Goal: Browse casually

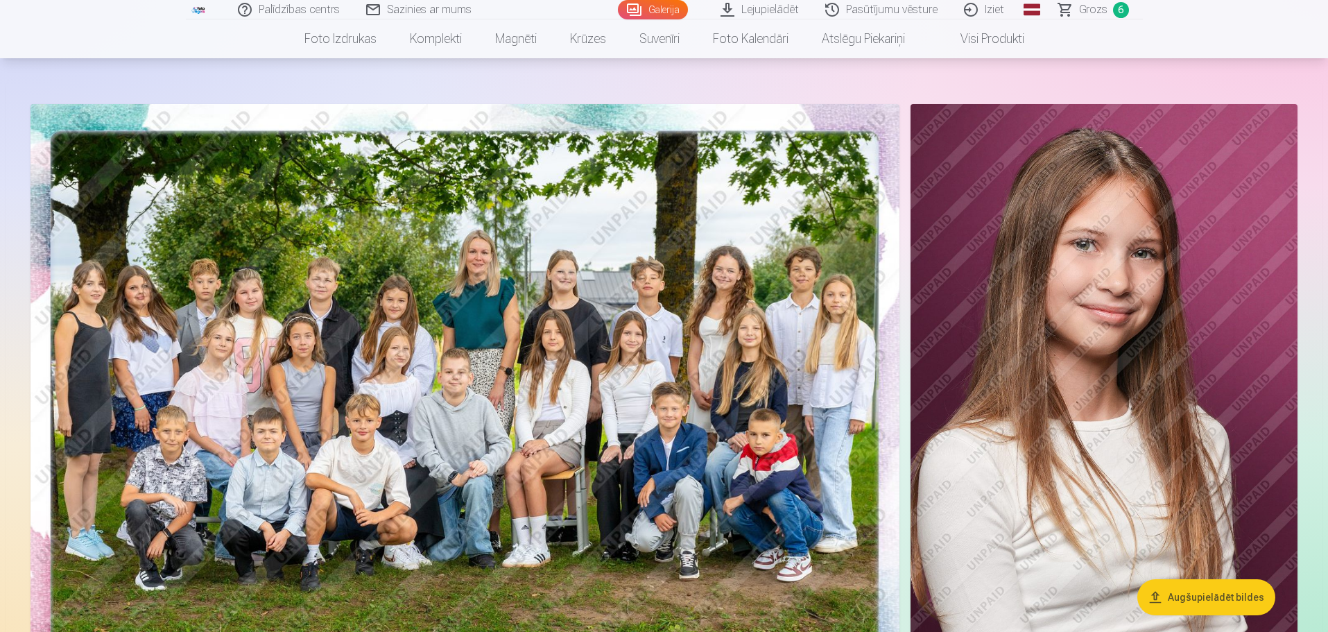
scroll to position [69, 0]
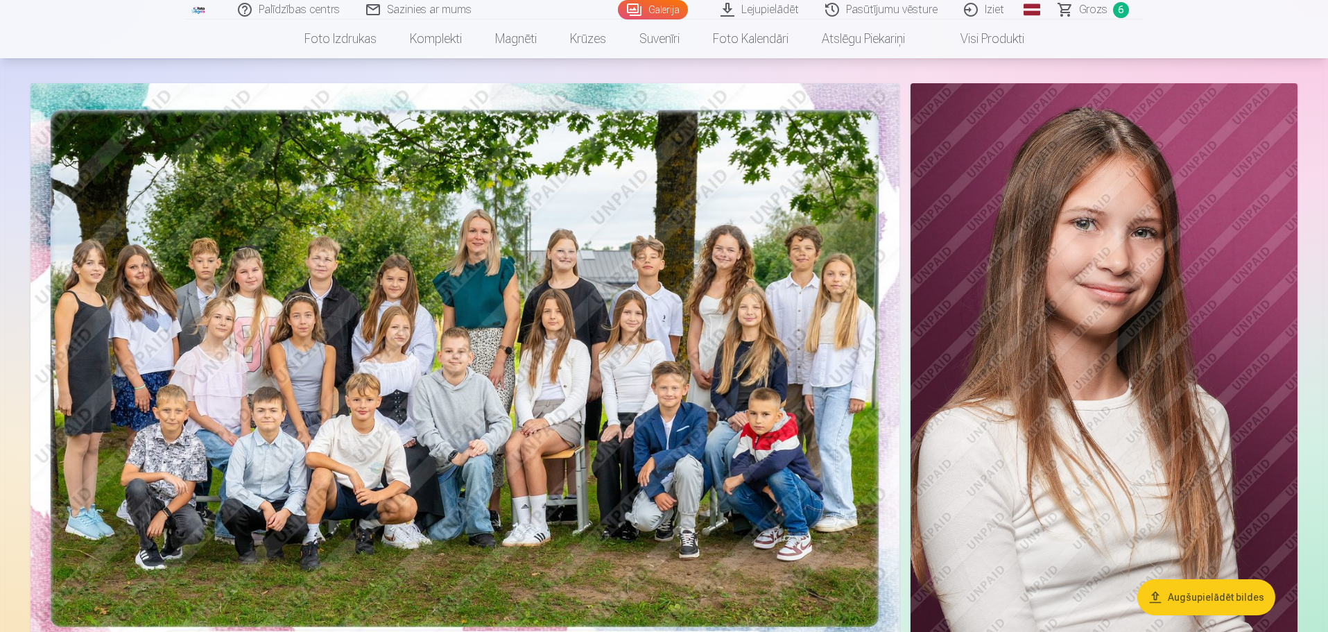
click at [730, 416] on img at bounding box center [465, 373] width 869 height 580
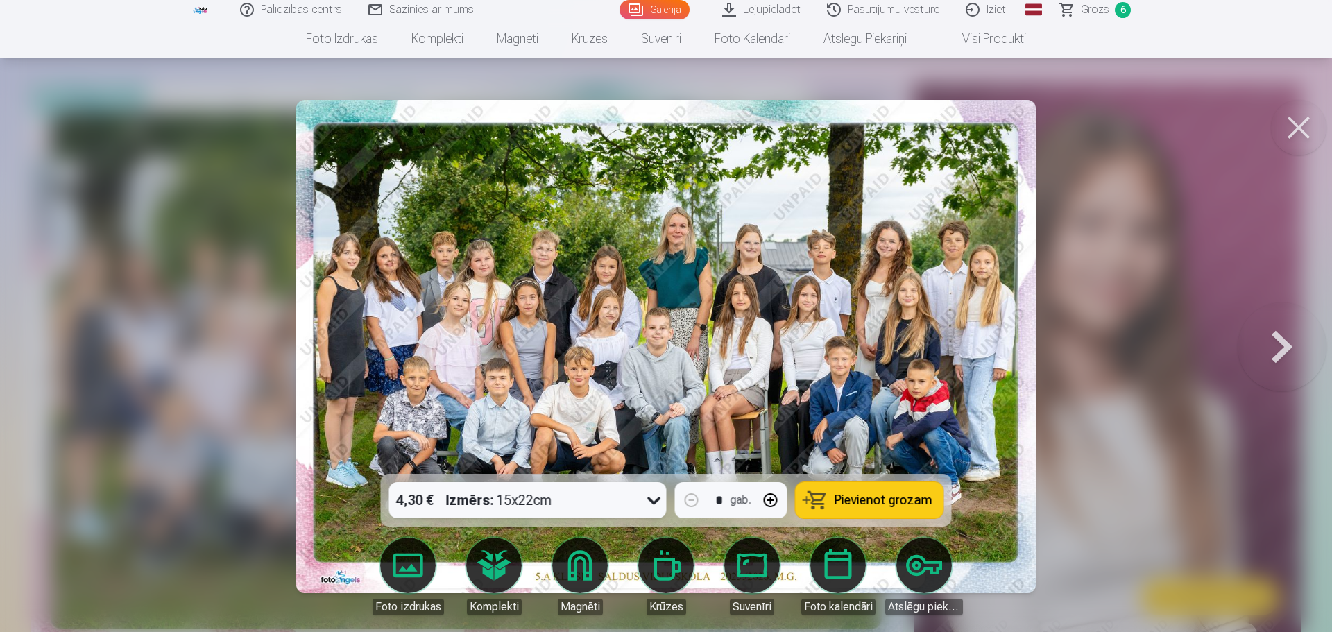
click at [490, 281] on img at bounding box center [665, 346] width 739 height 493
click at [1313, 128] on button at bounding box center [1298, 127] width 55 height 55
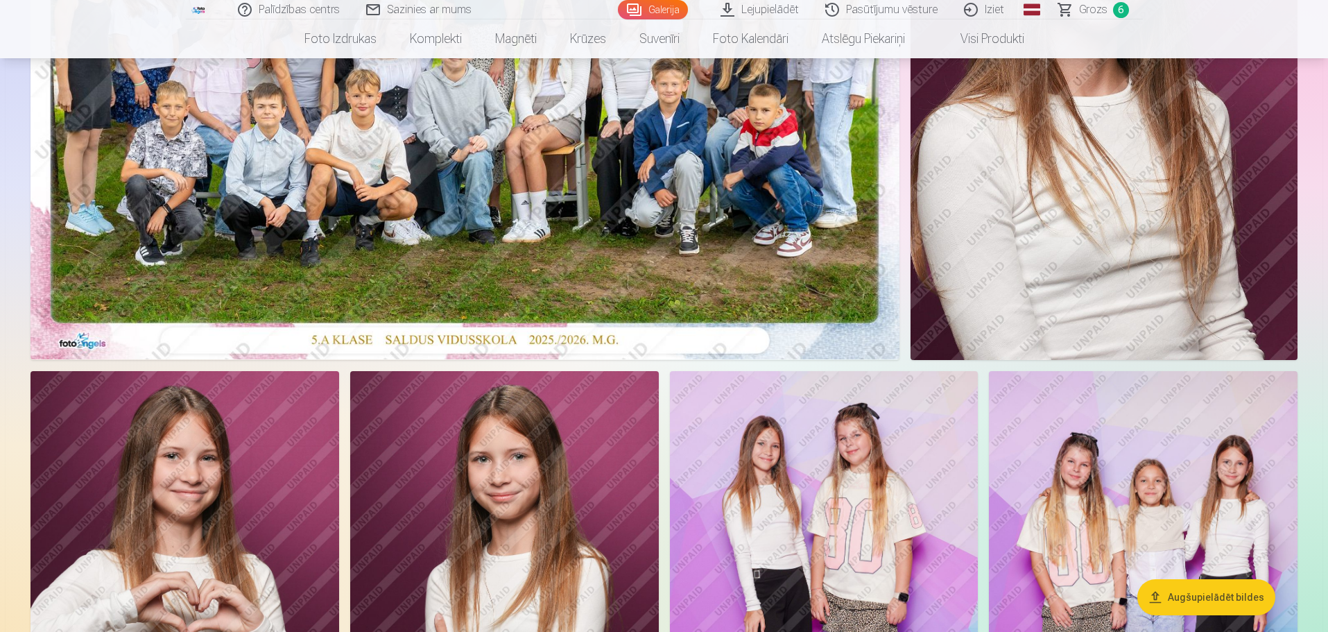
scroll to position [555, 0]
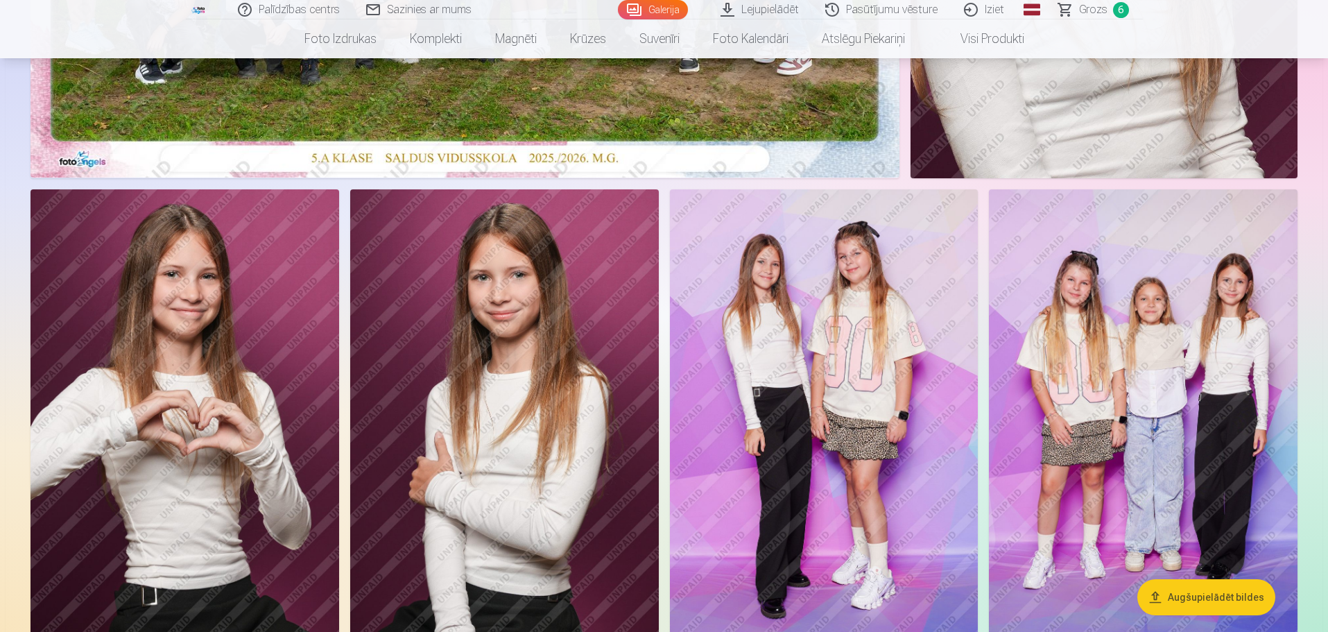
click at [1144, 361] on img at bounding box center [1143, 420] width 309 height 463
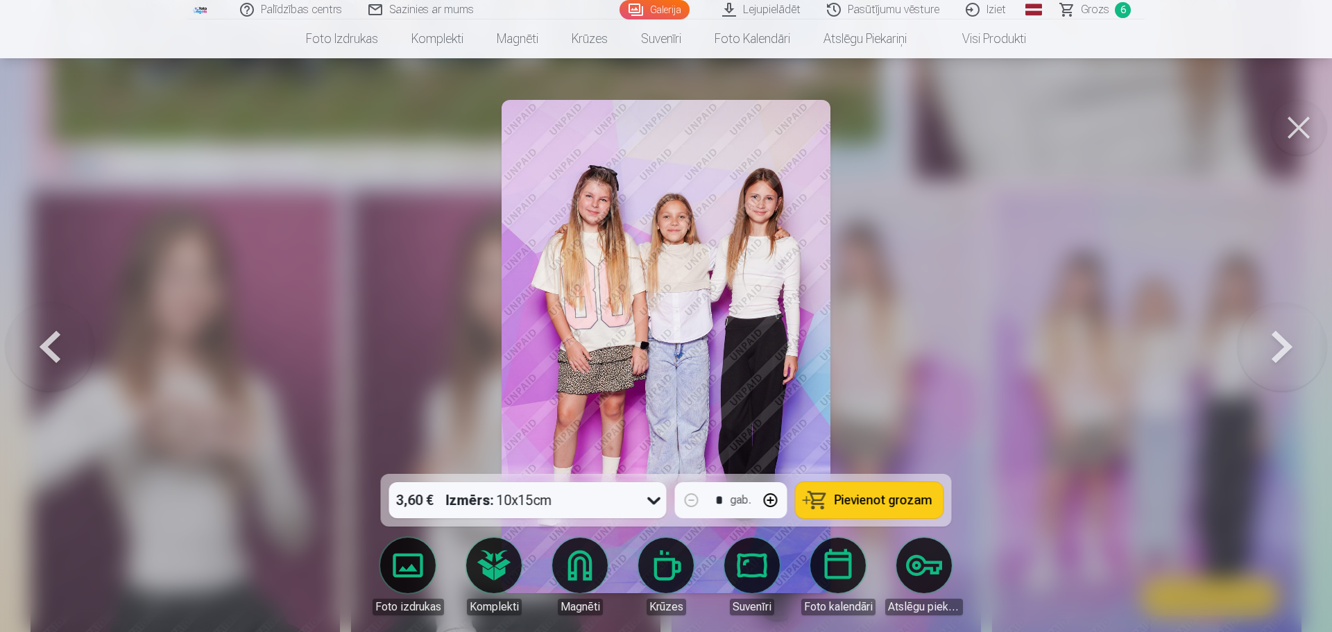
click at [1283, 133] on button at bounding box center [1298, 127] width 55 height 55
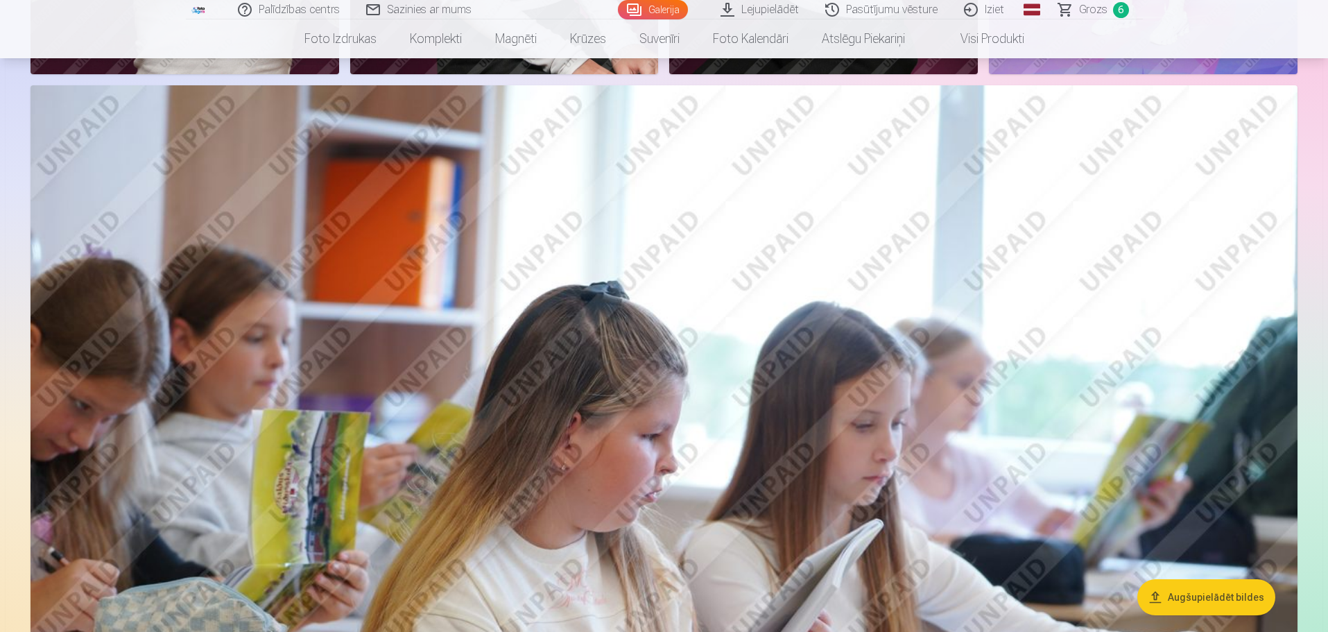
scroll to position [2428, 0]
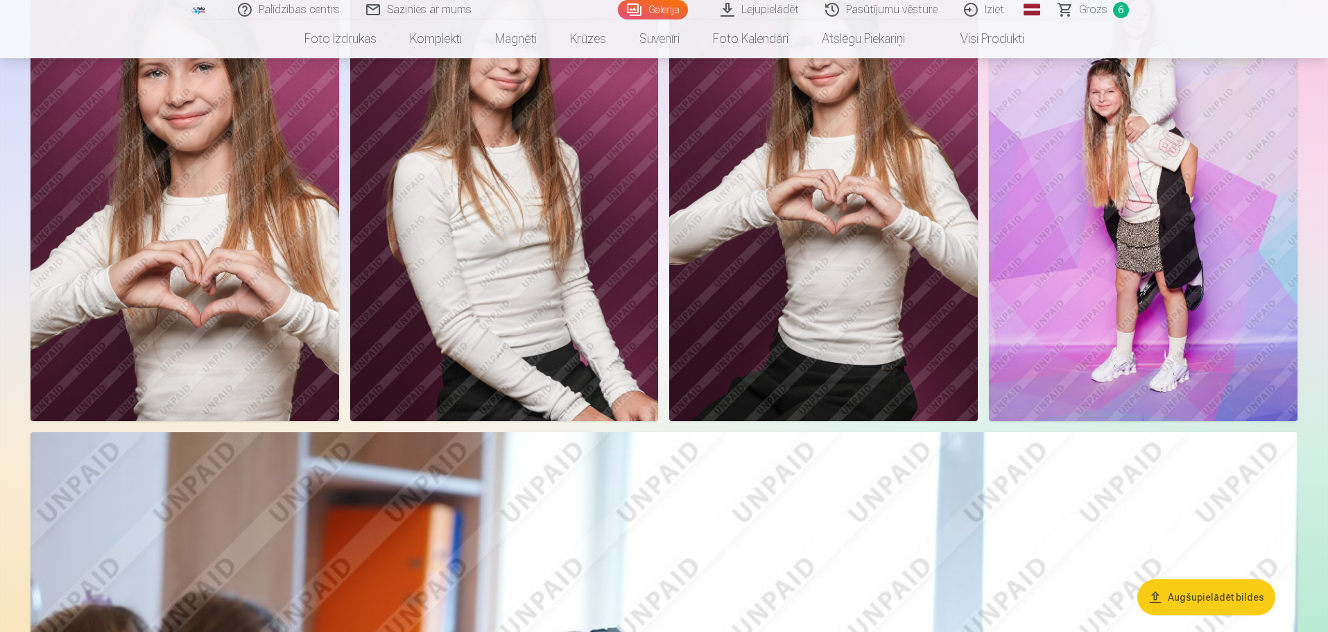
click at [1192, 384] on img at bounding box center [1143, 189] width 309 height 463
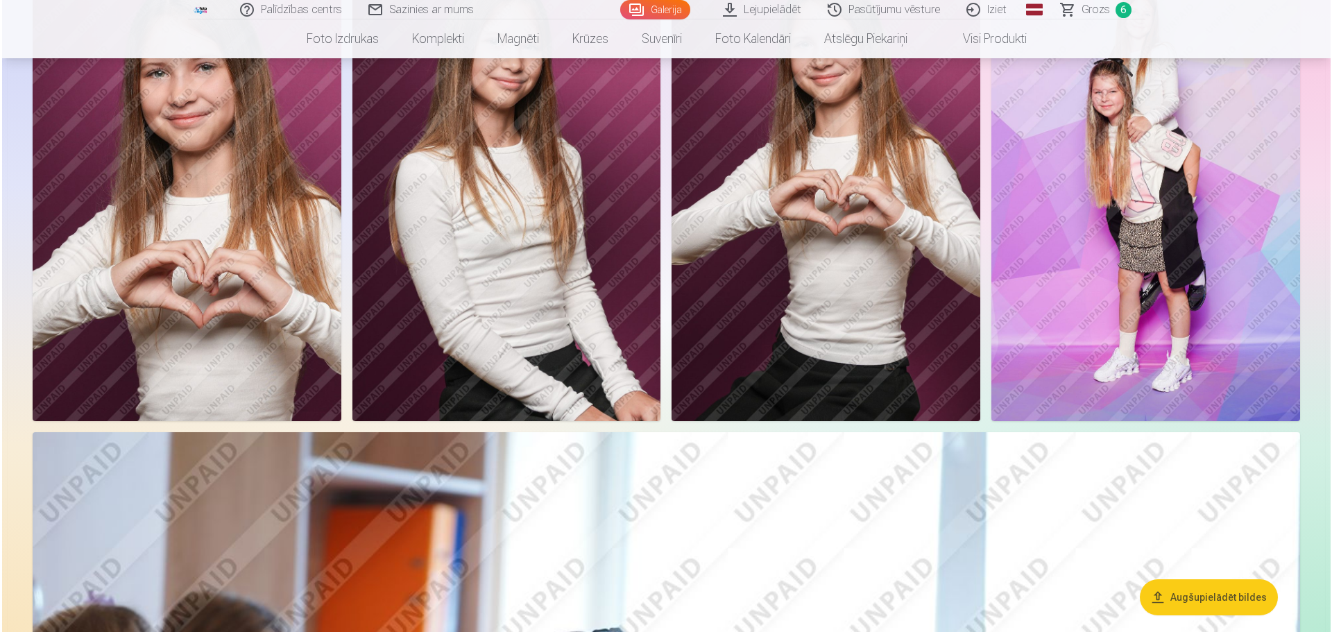
scroll to position [1738, 0]
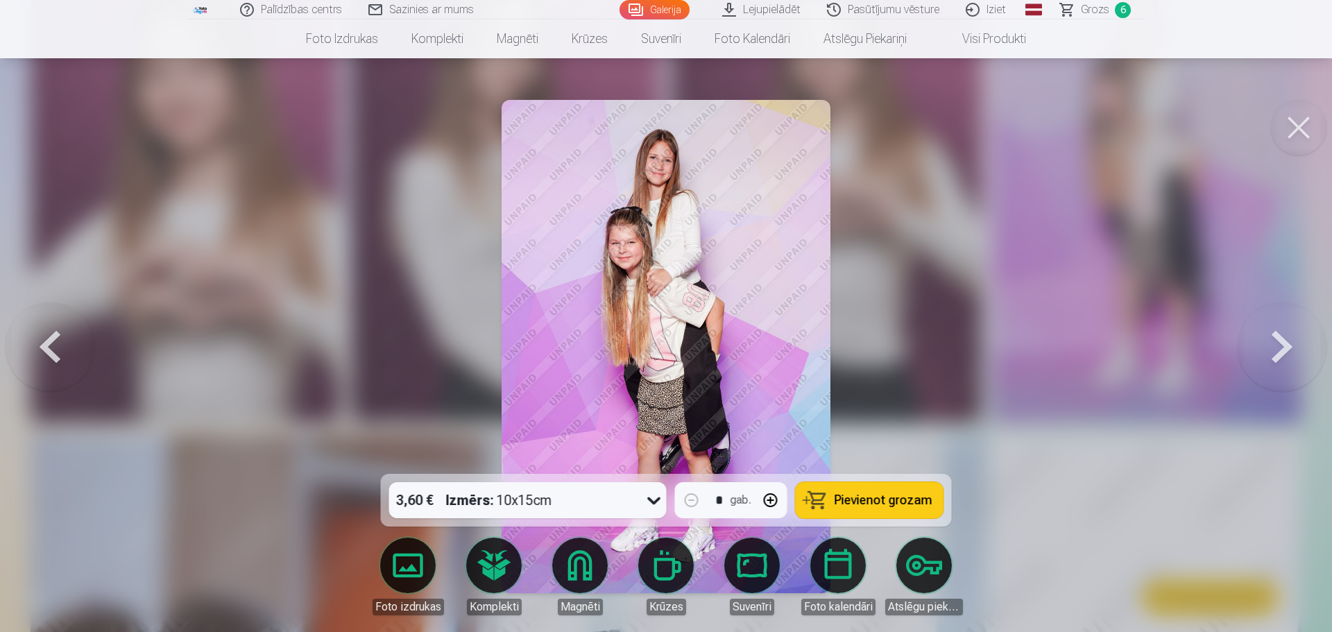
click at [1296, 116] on button at bounding box center [1298, 127] width 55 height 55
